Goal: Find specific page/section: Find specific page/section

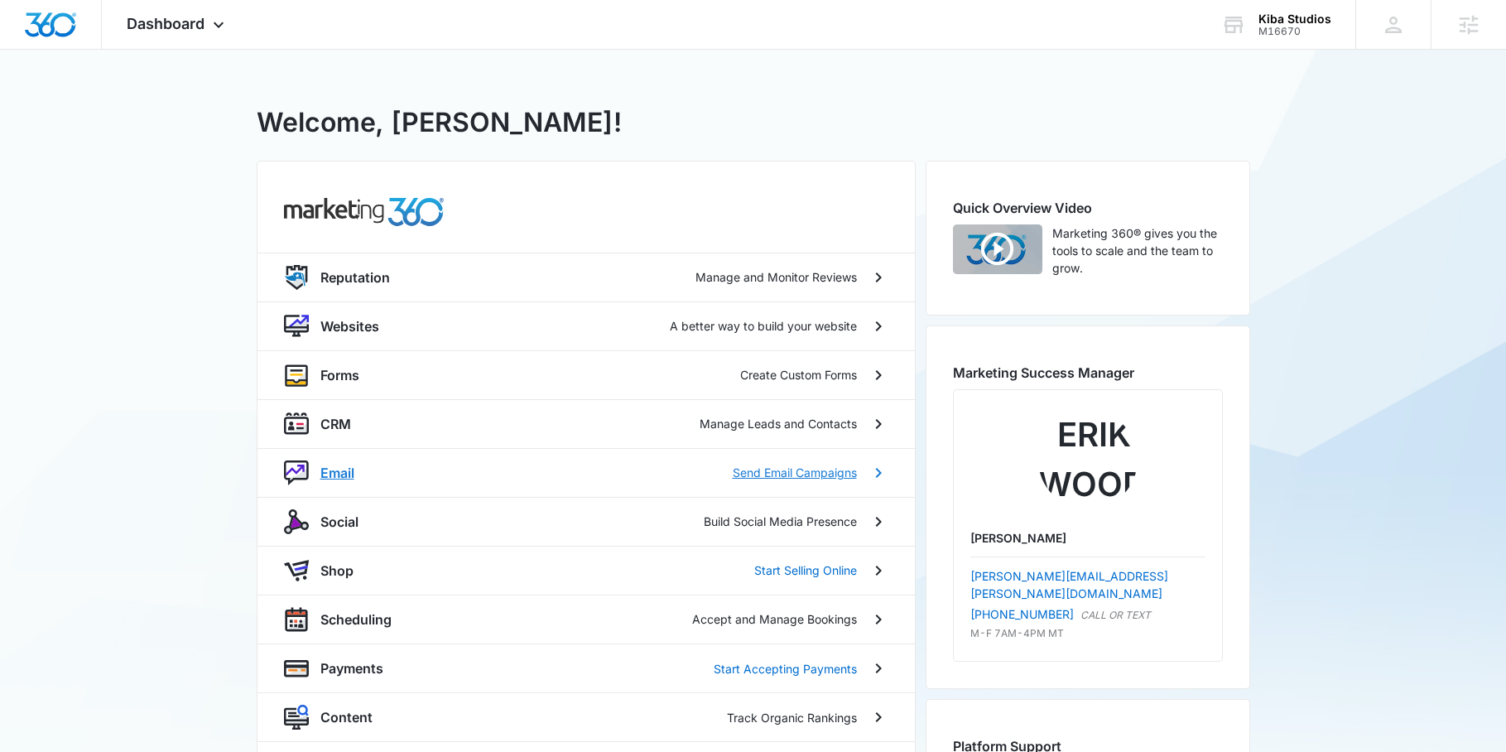
click at [347, 474] on p "Email" at bounding box center [337, 473] width 34 height 20
click at [347, 474] on body "Dashboard Apps Reputation Websites Forms CRM Email Social Shop Scheduling Payme…" at bounding box center [759, 467] width 1518 height 934
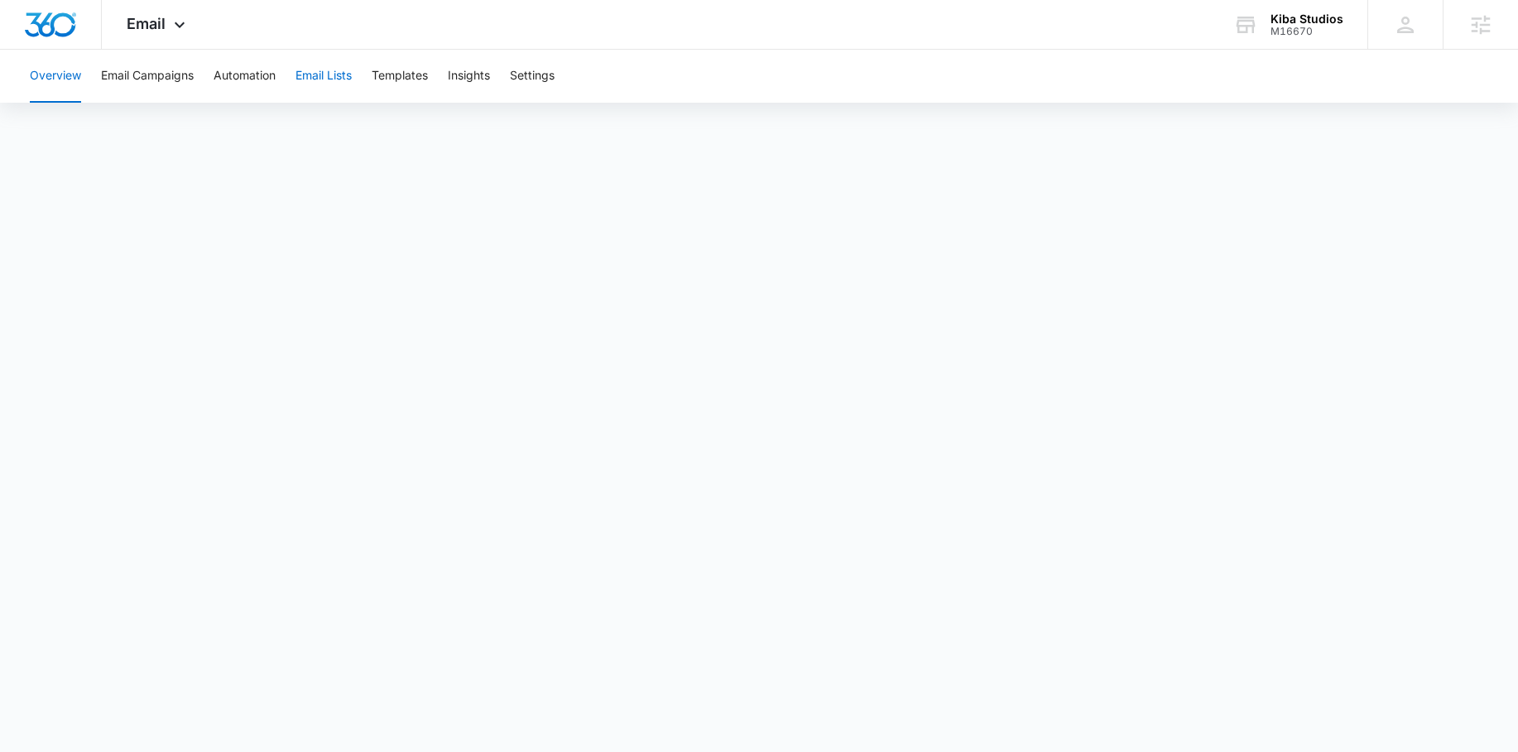
click at [339, 85] on button "Email Lists" at bounding box center [323, 76] width 56 height 53
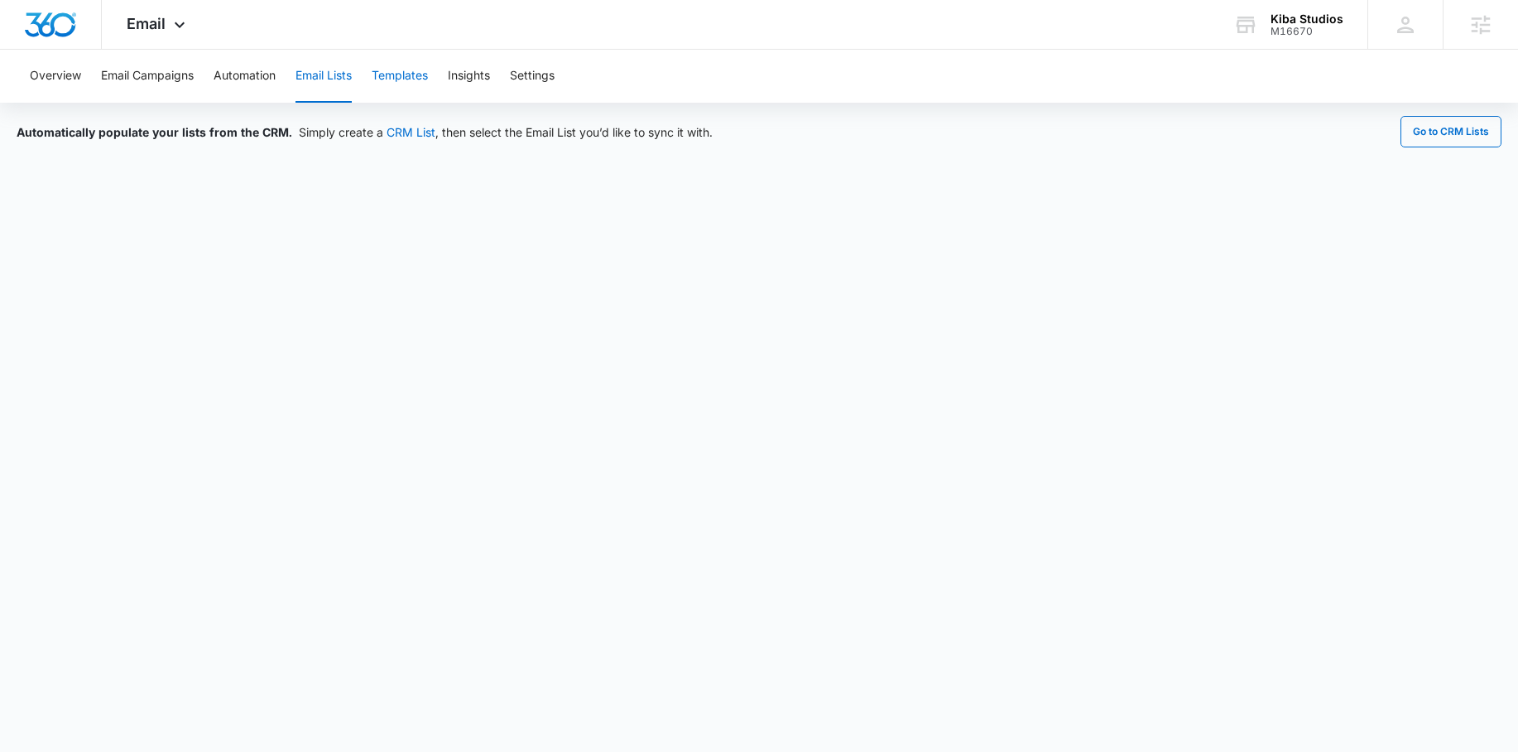
click at [417, 79] on button "Templates" at bounding box center [400, 76] width 56 height 53
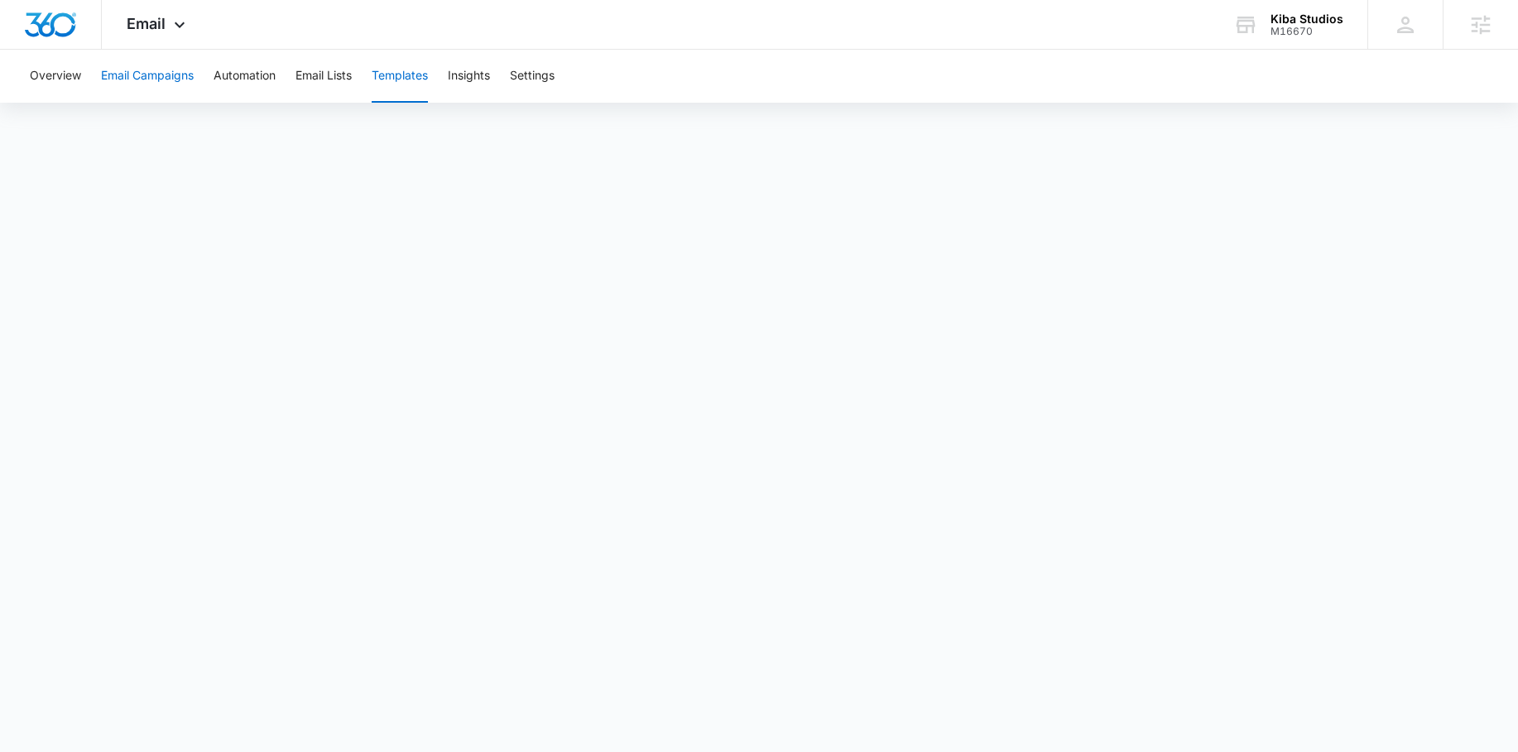
click at [147, 84] on button "Email Campaigns" at bounding box center [147, 76] width 93 height 53
